Goal: Transaction & Acquisition: Book appointment/travel/reservation

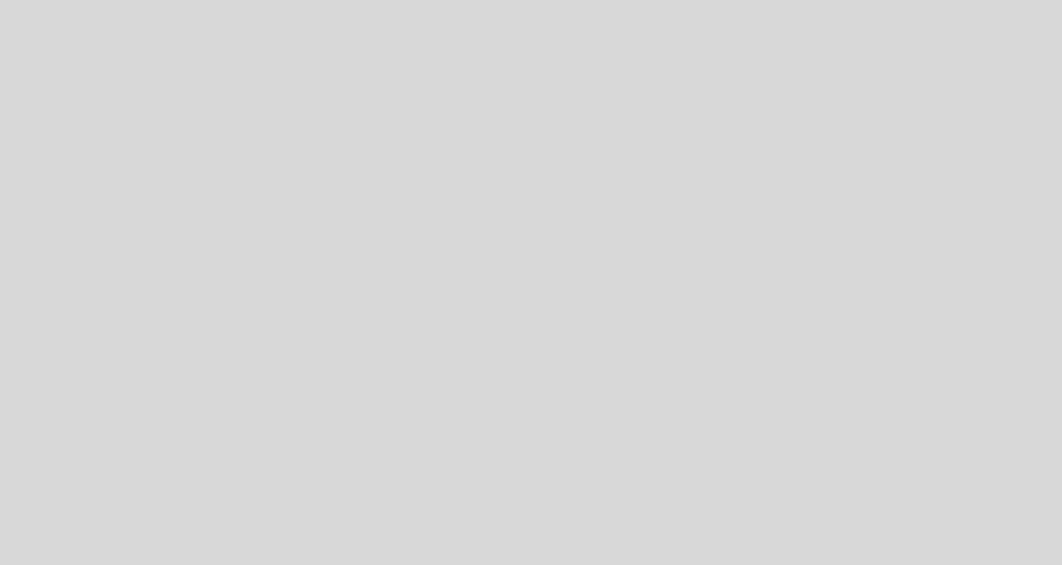
select select "es"
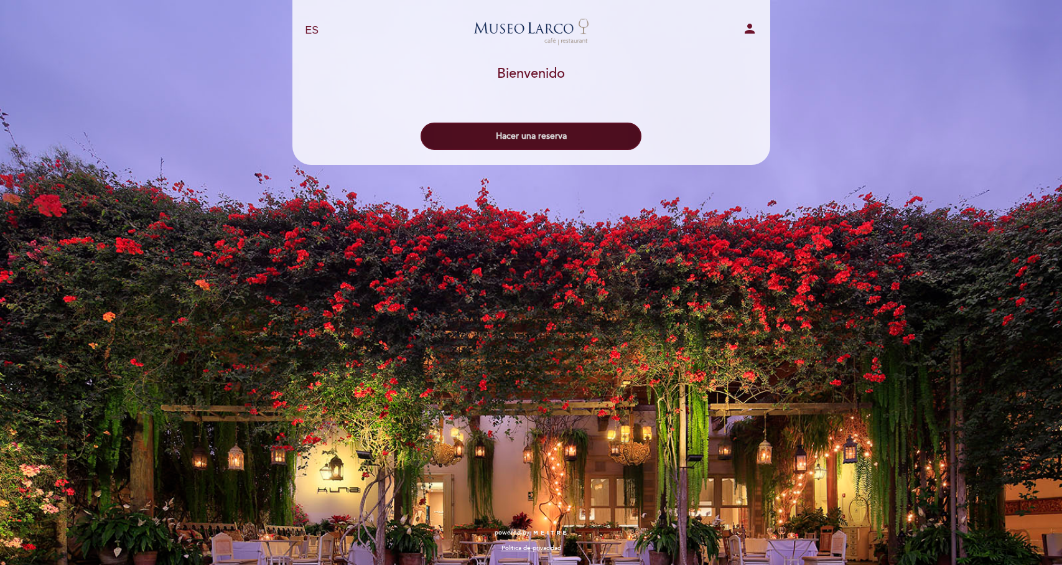
click at [524, 138] on button "Hacer una reserva" at bounding box center [530, 136] width 221 height 27
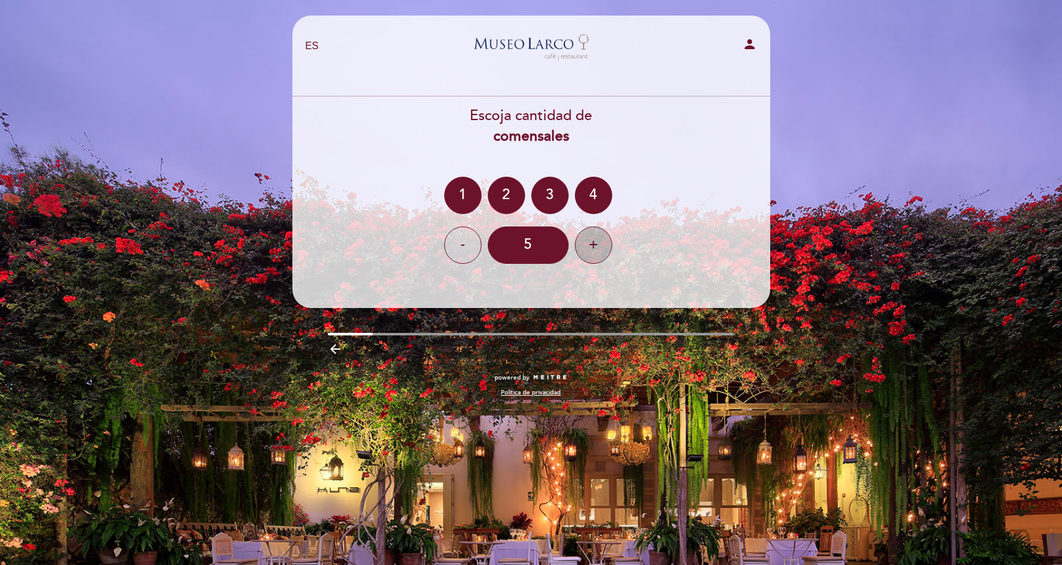
click at [595, 244] on div "+" at bounding box center [593, 244] width 37 height 37
click at [536, 249] on div "8" at bounding box center [528, 244] width 81 height 37
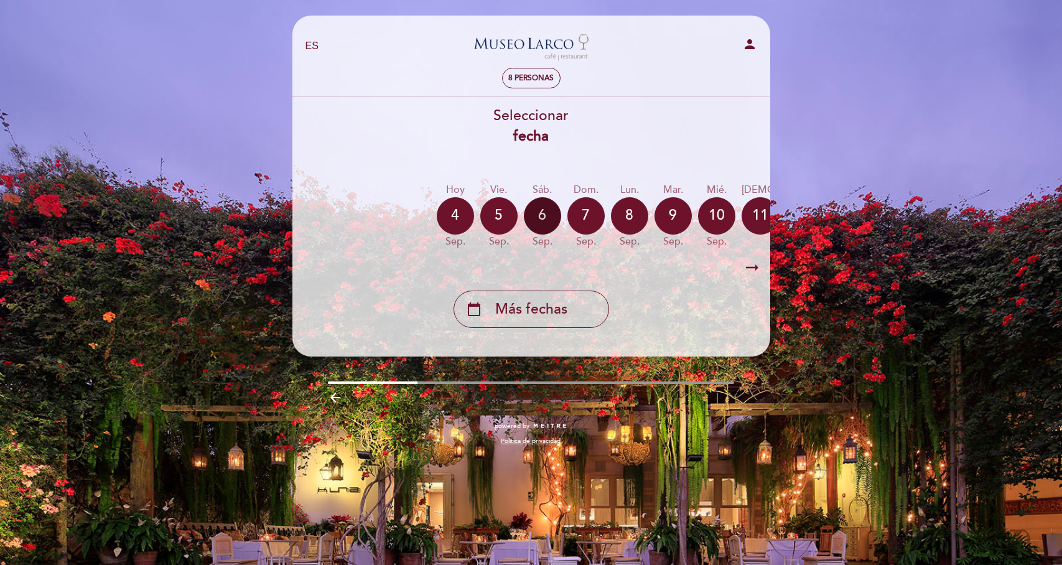
click at [540, 218] on div "6" at bounding box center [542, 215] width 37 height 37
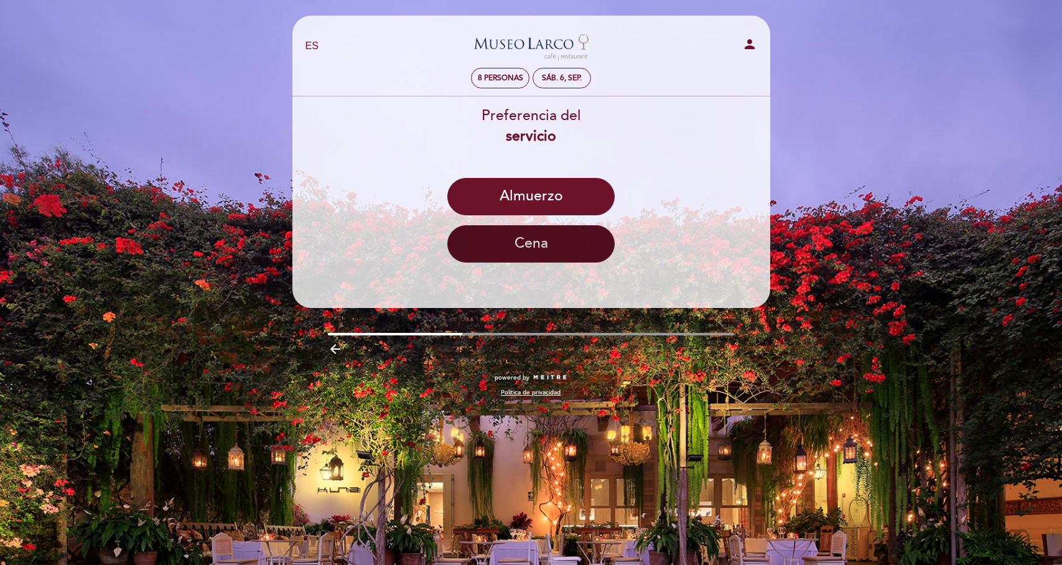
click at [537, 238] on button "Cena" at bounding box center [530, 243] width 167 height 37
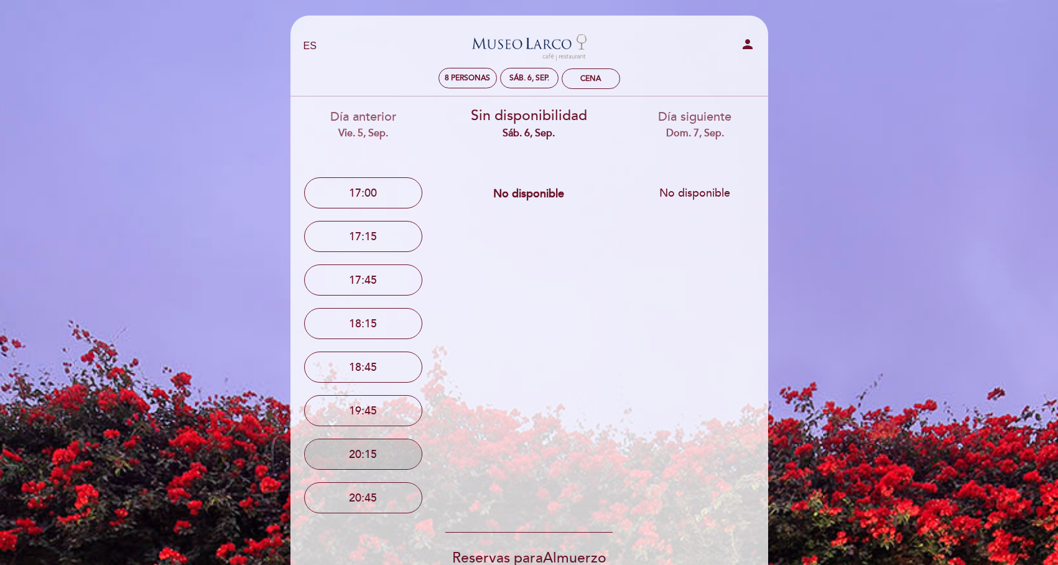
click at [381, 455] on button "20:15" at bounding box center [363, 453] width 118 height 31
